Goal: Task Accomplishment & Management: Manage account settings

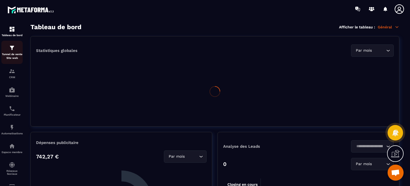
click at [16, 50] on div "Tunnel de vente Site web" at bounding box center [11, 52] width 21 height 15
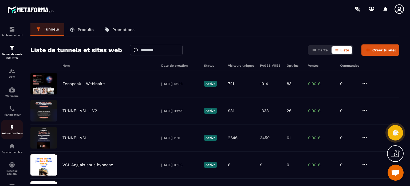
click at [10, 130] on img at bounding box center [12, 127] width 6 height 6
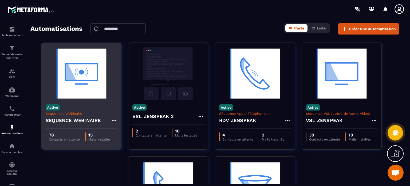
click at [87, 114] on p "Séquences Webinaire" at bounding box center [82, 113] width 72 height 4
click at [102, 74] on img at bounding box center [82, 73] width 72 height 53
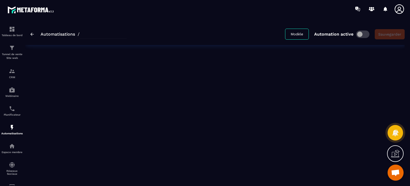
type input "**********"
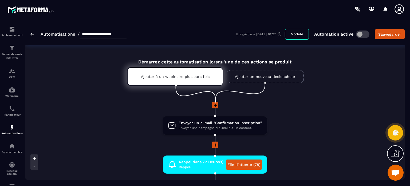
click at [310, 114] on li at bounding box center [215, 109] width 228 height 14
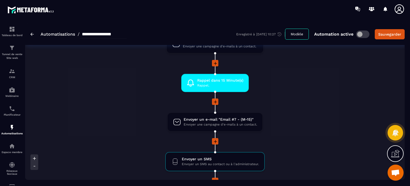
scroll to position [481, 0]
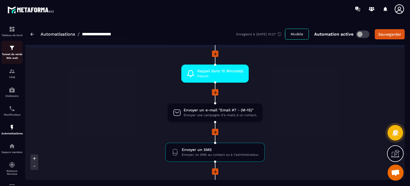
click at [11, 53] on p "Tunnel de vente Site web" at bounding box center [11, 55] width 21 height 7
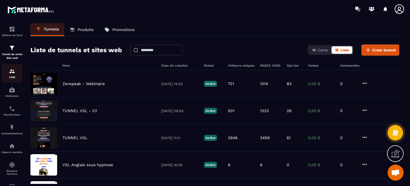
click at [9, 76] on p "CRM" at bounding box center [11, 77] width 21 height 3
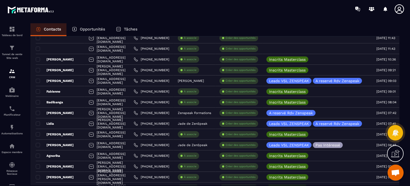
scroll to position [652, 0]
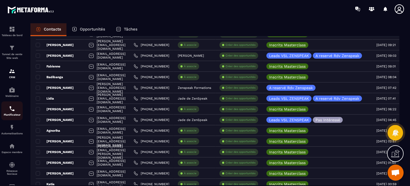
click at [6, 117] on link "Planificateur" at bounding box center [11, 110] width 21 height 19
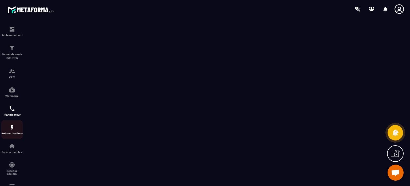
click at [11, 133] on p "Automatisations" at bounding box center [11, 133] width 21 height 3
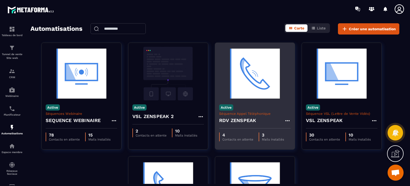
click at [234, 94] on img at bounding box center [255, 73] width 72 height 53
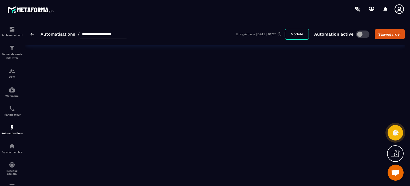
type input "**********"
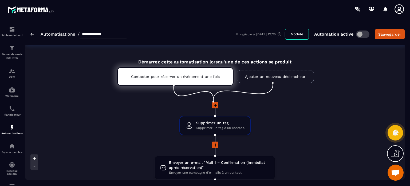
click at [11, 71] on img at bounding box center [12, 71] width 6 height 6
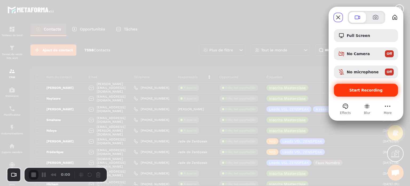
click at [356, 89] on span "Start Recording" at bounding box center [366, 90] width 33 height 4
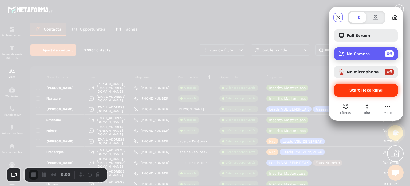
click at [363, 53] on span "No Camera" at bounding box center [358, 54] width 23 height 4
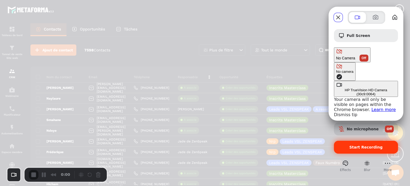
click at [356, 56] on span "No Camera" at bounding box center [345, 58] width 19 height 4
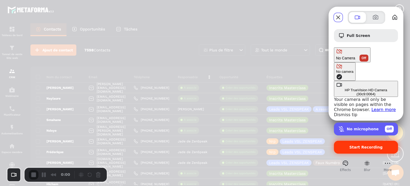
click at [361, 125] on div "No microphone Off" at bounding box center [370, 128] width 47 height 7
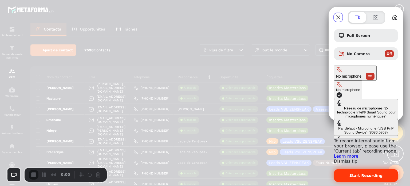
click at [334, 119] on \(8086\ "Par défaut - Microphone (USB PnP Sound Device) (8086:0808)" at bounding box center [366, 127] width 64 height 16
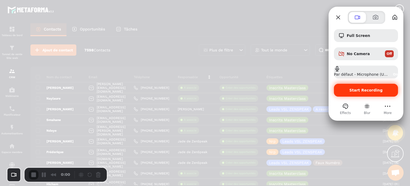
click at [361, 91] on span "Start Recording" at bounding box center [366, 90] width 33 height 4
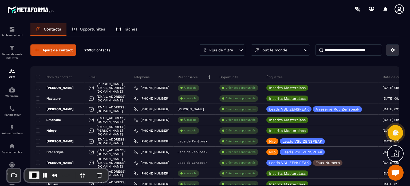
click at [397, 52] on button at bounding box center [392, 49] width 13 height 11
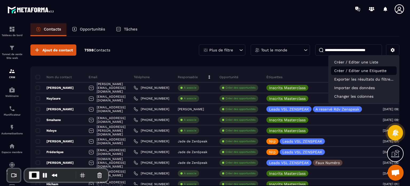
click at [354, 71] on p "Créer / Editer une Etiquette" at bounding box center [364, 70] width 66 height 9
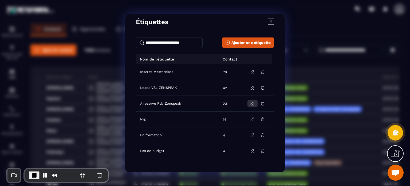
click at [253, 104] on icon "Modal window" at bounding box center [252, 103] width 5 height 5
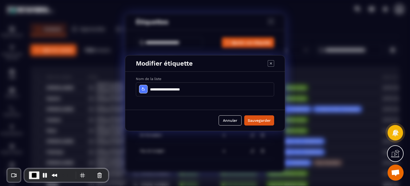
drag, startPoint x: 154, startPoint y: 90, endPoint x: 167, endPoint y: 89, distance: 13.1
click at [167, 89] on input "**********" at bounding box center [205, 89] width 138 height 14
type input "**********"
click at [259, 118] on button "Sauvegarder" at bounding box center [259, 120] width 30 height 10
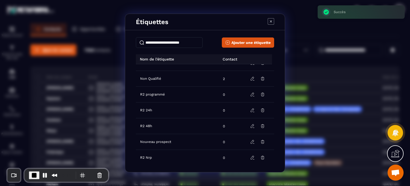
scroll to position [120, 0]
click at [269, 23] on icon "Modal window" at bounding box center [271, 21] width 6 height 6
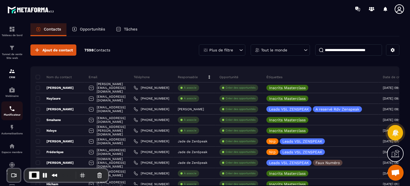
click at [10, 116] on p "Planificateur" at bounding box center [11, 114] width 21 height 3
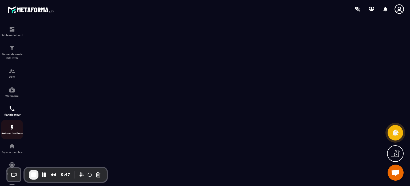
click at [6, 134] on p "Automatisations" at bounding box center [11, 133] width 21 height 3
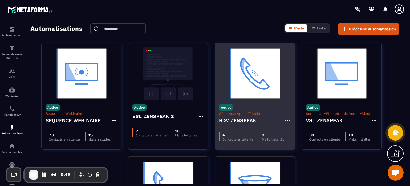
click at [238, 119] on h4 "RDV ZENSPEAK" at bounding box center [237, 119] width 37 height 7
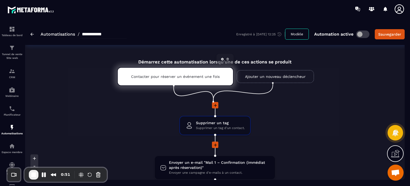
click at [164, 77] on p "Contacter pour réserver un événement une fois" at bounding box center [175, 76] width 89 height 4
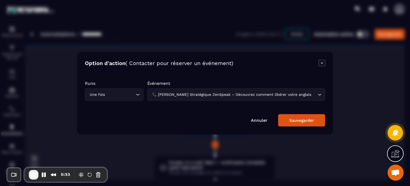
click at [302, 118] on div "Sauvegarder" at bounding box center [302, 120] width 25 height 5
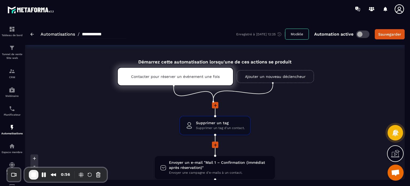
click at [214, 145] on icon at bounding box center [215, 144] width 5 height 5
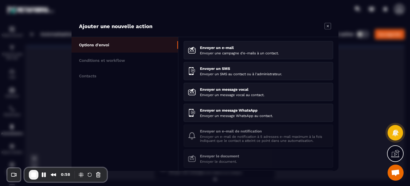
click at [328, 24] on icon "Modal window" at bounding box center [328, 26] width 6 height 6
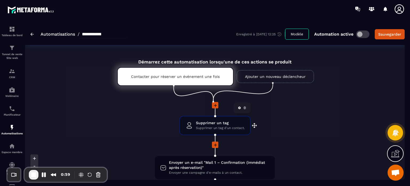
click at [218, 122] on span "Supprimer un tag" at bounding box center [220, 122] width 49 height 5
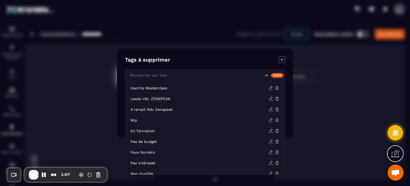
click at [171, 76] on input "Search for option" at bounding box center [196, 75] width 135 height 6
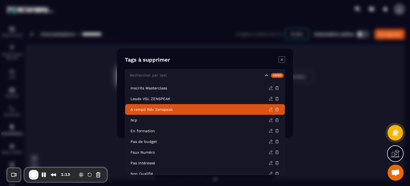
click at [158, 108] on p "A rempli Rdv Zenspeak" at bounding box center [200, 109] width 138 height 5
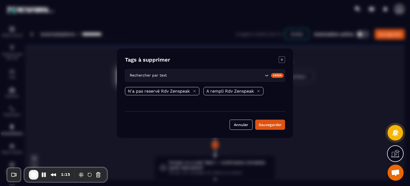
click at [193, 90] on icon "Modal window" at bounding box center [195, 91] width 4 height 4
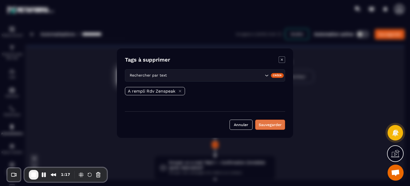
click at [275, 124] on button "Sauvegarder" at bounding box center [270, 124] width 30 height 10
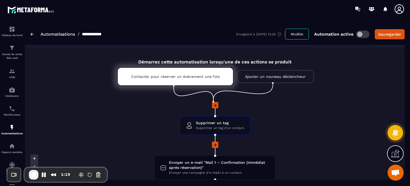
click at [217, 143] on icon at bounding box center [215, 144] width 5 height 5
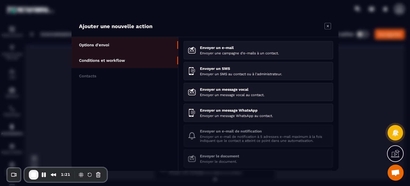
click at [122, 60] on p "Conditions et workflow" at bounding box center [102, 60] width 46 height 5
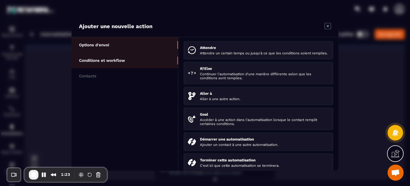
click at [104, 51] on li "Options d'envoi" at bounding box center [125, 44] width 107 height 15
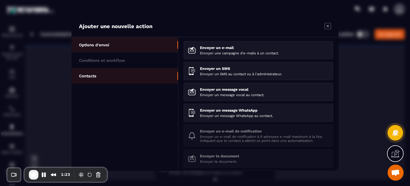
click at [100, 75] on li "Contacts" at bounding box center [125, 75] width 107 height 15
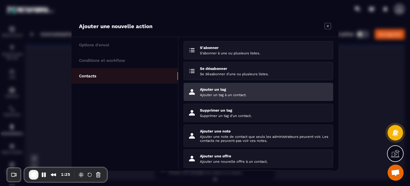
click at [218, 86] on li "Ajouter un tag Ajouter un tag à un contact." at bounding box center [259, 92] width 150 height 18
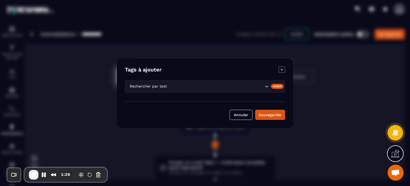
click at [277, 85] on div "Créer" at bounding box center [277, 86] width 13 height 5
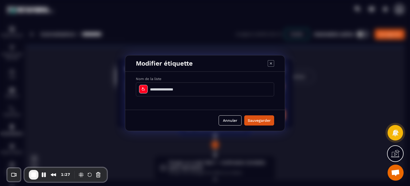
click at [173, 91] on input "Modal window" at bounding box center [205, 89] width 138 height 14
type input "**********"
click at [144, 87] on icon "Modal window" at bounding box center [143, 89] width 4 height 4
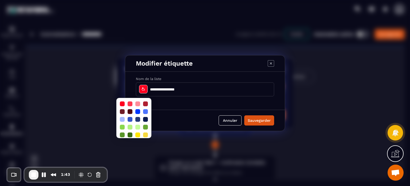
scroll to position [14, 0]
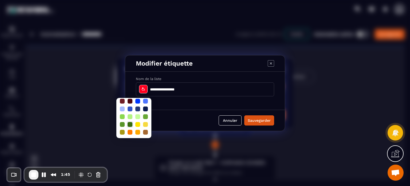
click at [130, 122] on div at bounding box center [130, 124] width 5 height 5
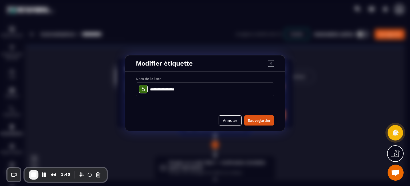
click at [176, 101] on div "**********" at bounding box center [205, 91] width 160 height 38
click at [259, 122] on button "Sauvegarder" at bounding box center [259, 120] width 30 height 10
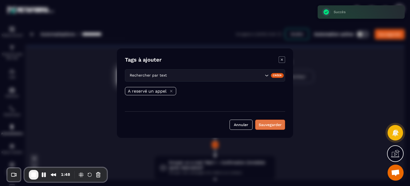
click at [265, 125] on button "Sauvegarder" at bounding box center [270, 124] width 30 height 10
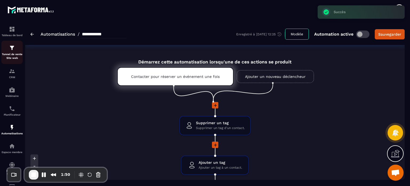
click at [14, 50] on img at bounding box center [12, 48] width 6 height 6
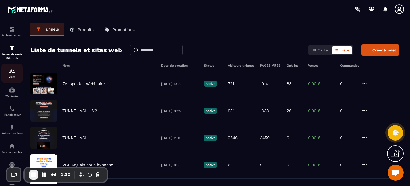
click at [13, 75] on div "CRM" at bounding box center [11, 73] width 21 height 11
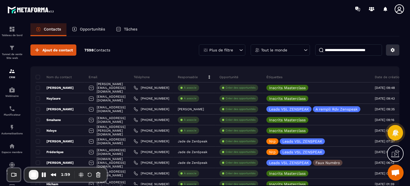
click at [394, 50] on icon at bounding box center [393, 50] width 4 height 4
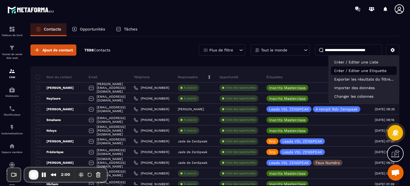
click at [373, 71] on p "Créer / Editer une Etiquette" at bounding box center [364, 70] width 66 height 9
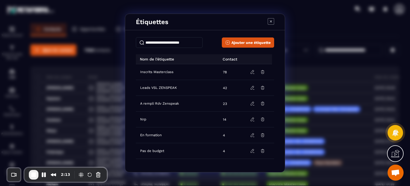
click at [171, 41] on input "Modal window" at bounding box center [169, 42] width 67 height 11
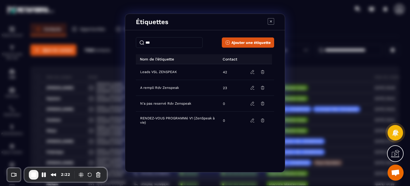
type input "***"
click at [271, 24] on icon "Modal window" at bounding box center [271, 21] width 6 height 6
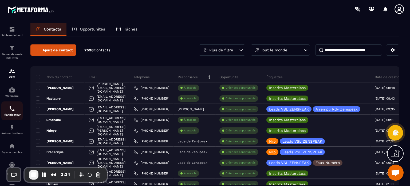
click at [11, 119] on link "Planificateur" at bounding box center [11, 110] width 21 height 19
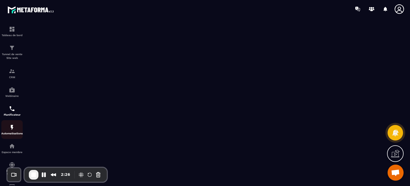
click at [8, 130] on div "Automatisations" at bounding box center [11, 129] width 21 height 11
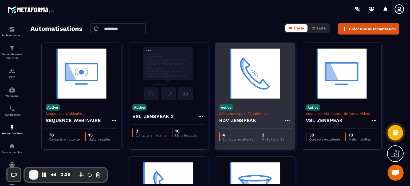
click at [259, 119] on div "RDV ZENSPEAK" at bounding box center [255, 121] width 72 height 13
click at [254, 89] on img at bounding box center [255, 73] width 72 height 53
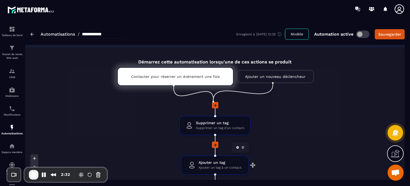
click at [209, 161] on span "Ajouter un tag" at bounding box center [221, 162] width 44 height 5
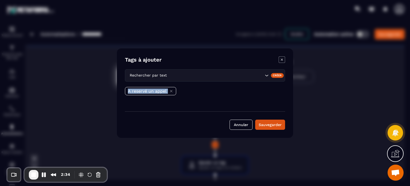
drag, startPoint x: 128, startPoint y: 91, endPoint x: 171, endPoint y: 90, distance: 43.0
click at [171, 90] on div "A reservé un appel" at bounding box center [150, 91] width 51 height 8
copy div "A reservé un appel"
click at [270, 122] on button "Sauvegarder" at bounding box center [270, 124] width 30 height 10
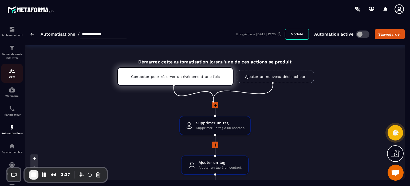
click at [12, 79] on p "CRM" at bounding box center [11, 77] width 21 height 3
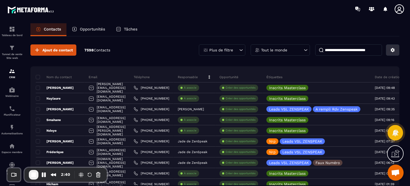
click at [399, 52] on button at bounding box center [392, 49] width 13 height 11
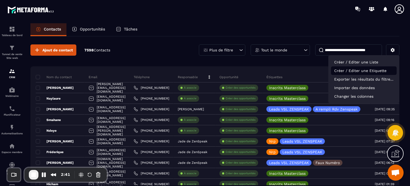
click at [366, 72] on p "Créer / Editer une Etiquette" at bounding box center [364, 70] width 66 height 9
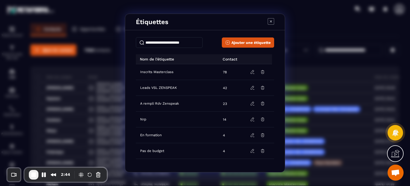
click at [160, 44] on input "Modal window" at bounding box center [169, 42] width 67 height 11
paste input "**********"
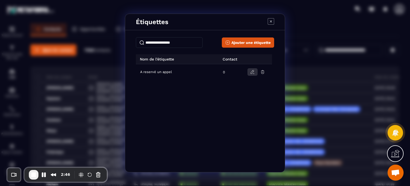
type input "**********"
click at [256, 72] on button "Modal window" at bounding box center [253, 71] width 10 height 7
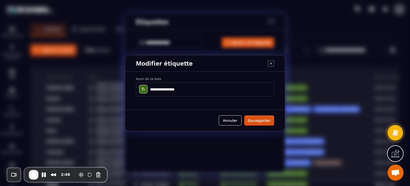
click at [143, 88] on icon "Modal window" at bounding box center [143, 88] width 3 height 3
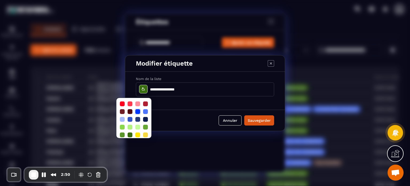
click at [139, 108] on div at bounding box center [138, 111] width 6 height 6
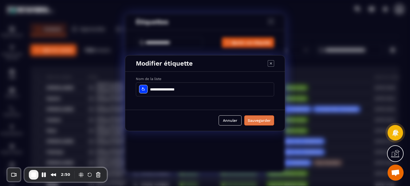
click at [262, 119] on button "Sauvegarder" at bounding box center [259, 120] width 30 height 10
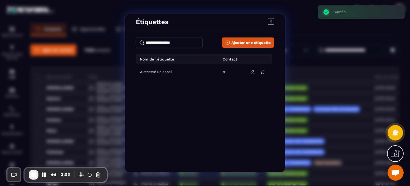
click at [271, 19] on icon "Modal window" at bounding box center [271, 21] width 6 height 6
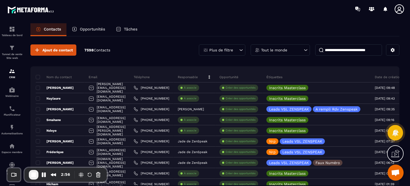
click at [406, 65] on section "Tableau de bord Tunnel de vente Site web CRM Webinaire Planificateur Automatisa…" at bounding box center [205, 109] width 410 height 183
click at [235, 50] on div "Plus de filtre" at bounding box center [222, 49] width 46 height 11
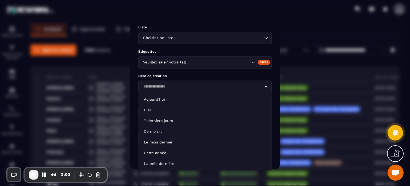
click at [170, 88] on input "Search for option" at bounding box center [202, 87] width 121 height 6
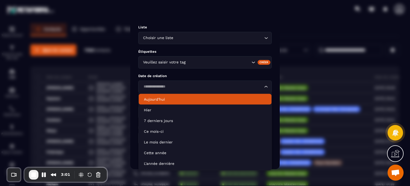
click at [156, 61] on div "Veuillez saisir votre tag" at bounding box center [196, 62] width 110 height 6
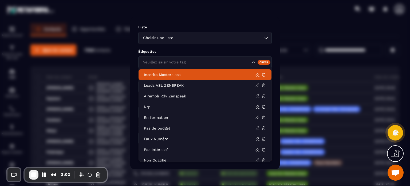
click at [155, 79] on li "Inscrits Masterclass" at bounding box center [205, 74] width 133 height 11
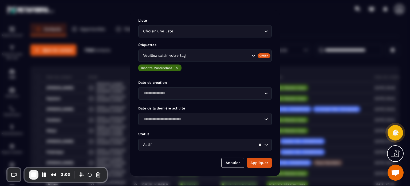
click at [166, 94] on input "Search for option" at bounding box center [202, 93] width 121 height 6
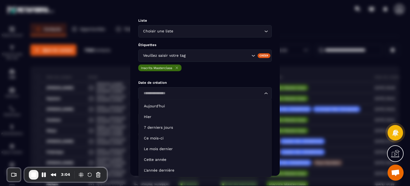
type input "*"
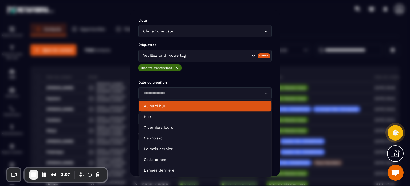
click at [204, 56] on input "Search for option" at bounding box center [219, 56] width 64 height 6
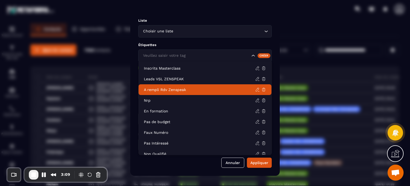
click at [208, 90] on p "A rempli Rdv Zenspeak" at bounding box center [199, 89] width 111 height 5
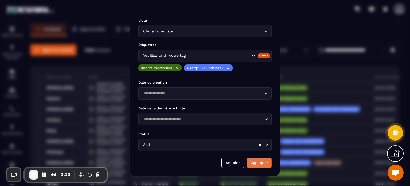
click at [263, 159] on button "Appliquer" at bounding box center [259, 162] width 25 height 10
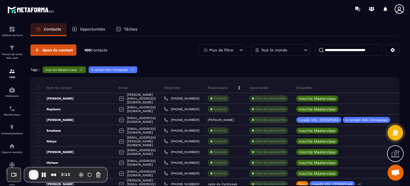
click at [344, 71] on div "Tags : Inscrits Masterclass A rempli Rdv Zenspeak" at bounding box center [214, 70] width 369 height 8
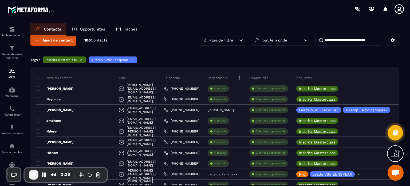
scroll to position [11, 0]
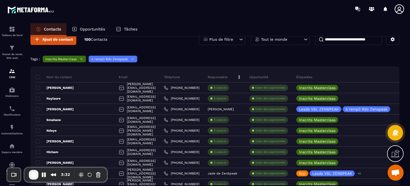
click at [187, 62] on div "Tags : Inscrits Masterclass A rempli Rdv Zenspeak" at bounding box center [214, 60] width 369 height 8
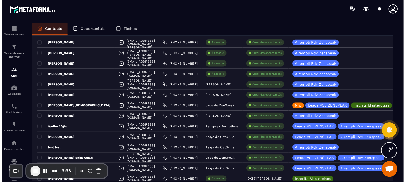
scroll to position [855, 0]
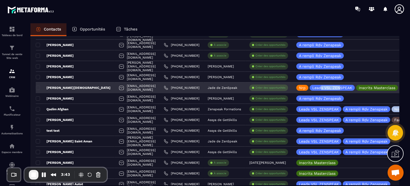
drag, startPoint x: 316, startPoint y: 87, endPoint x: 337, endPoint y: 87, distance: 20.3
click at [337, 87] on p "Leads VSL ZENSPEAK" at bounding box center [333, 88] width 40 height 4
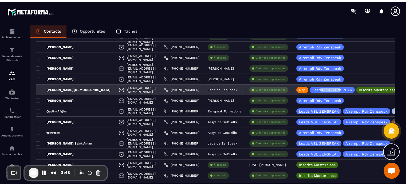
scroll to position [17, 0]
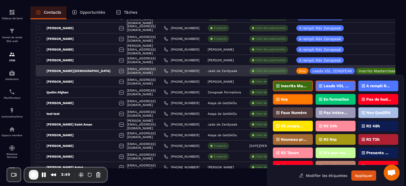
click at [57, 69] on p "[PERSON_NAME][DEMOGRAPHIC_DATA]" at bounding box center [73, 71] width 75 height 4
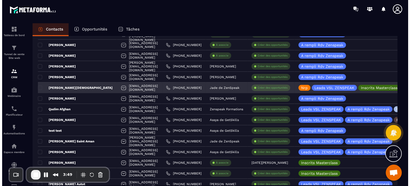
scroll to position [0, 0]
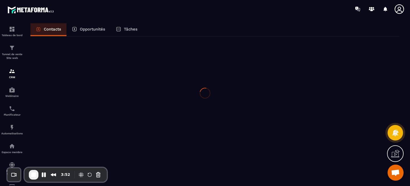
click at [57, 87] on div at bounding box center [205, 93] width 410 height 186
